Goal: Navigation & Orientation: Find specific page/section

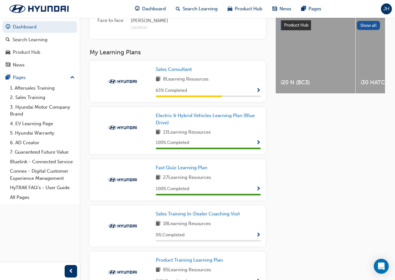
scroll to position [250, 0]
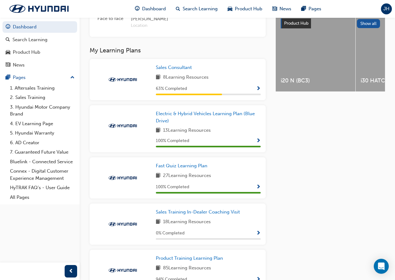
click at [258, 86] on span "Show Progress" at bounding box center [258, 89] width 5 height 6
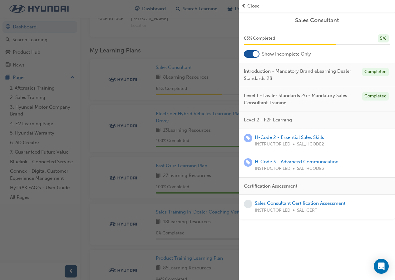
click at [216, 119] on div "button" at bounding box center [119, 140] width 239 height 280
